Goal: Task Accomplishment & Management: Use online tool/utility

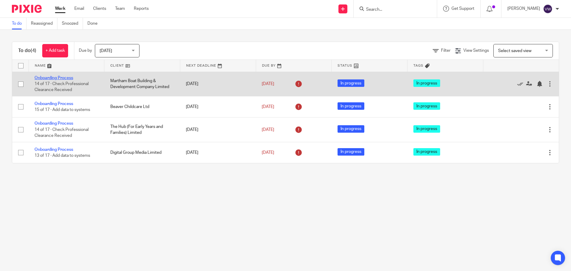
click at [53, 78] on link "Onboarding Process" at bounding box center [53, 78] width 39 height 4
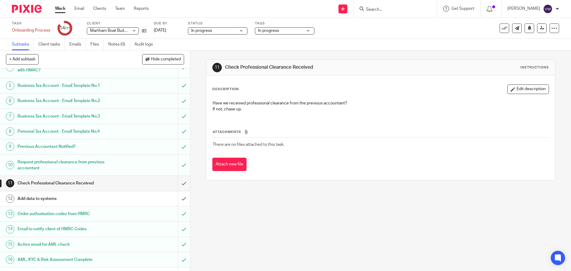
scroll to position [69, 0]
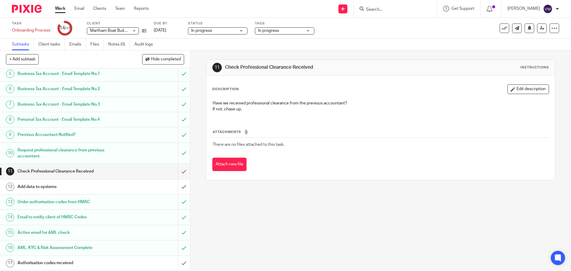
click at [147, 259] on div "Authorisation codes received" at bounding box center [95, 262] width 154 height 9
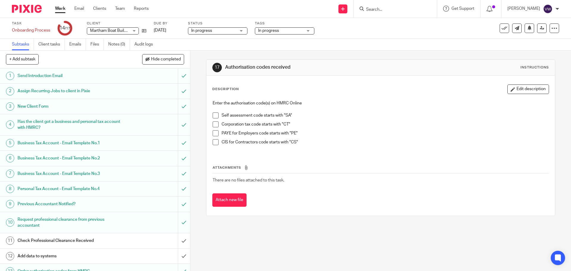
click at [214, 130] on span at bounding box center [215, 133] width 6 height 6
